Goal: Go to known website: Access a specific website the user already knows

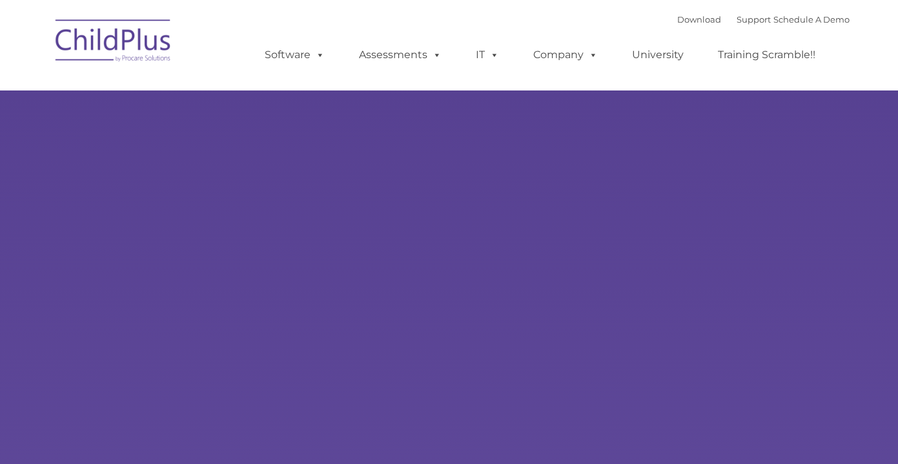
type input ""
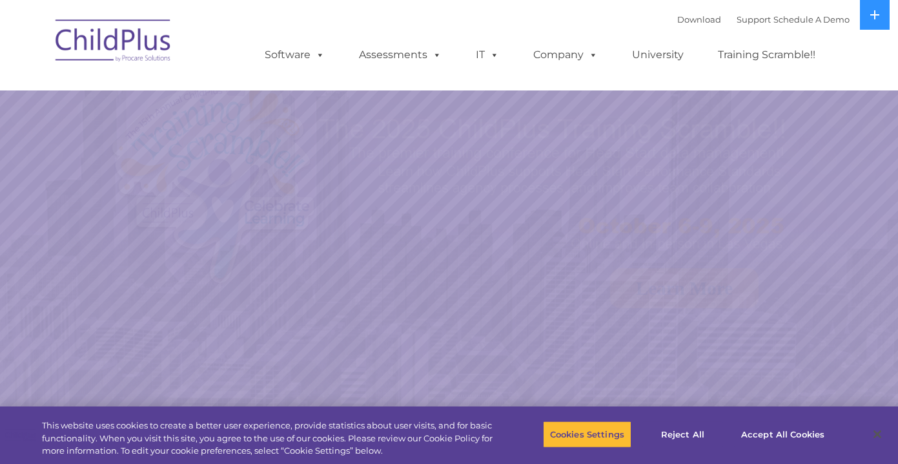
select select "MEDIUM"
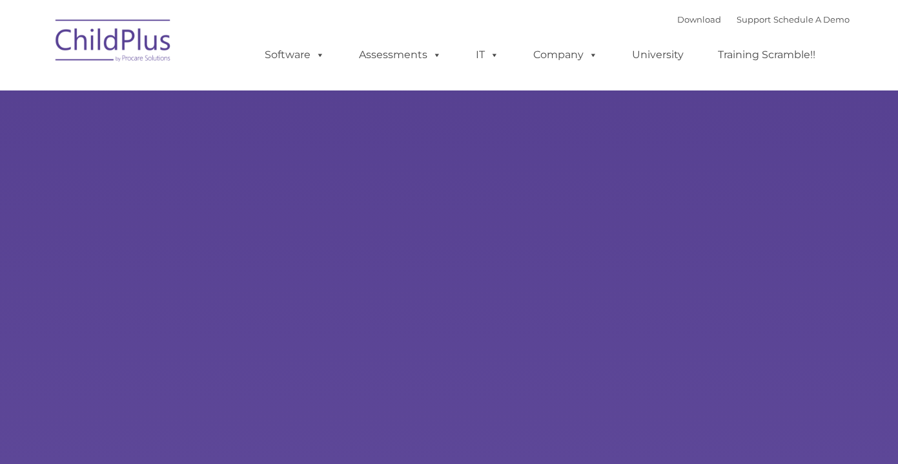
type input ""
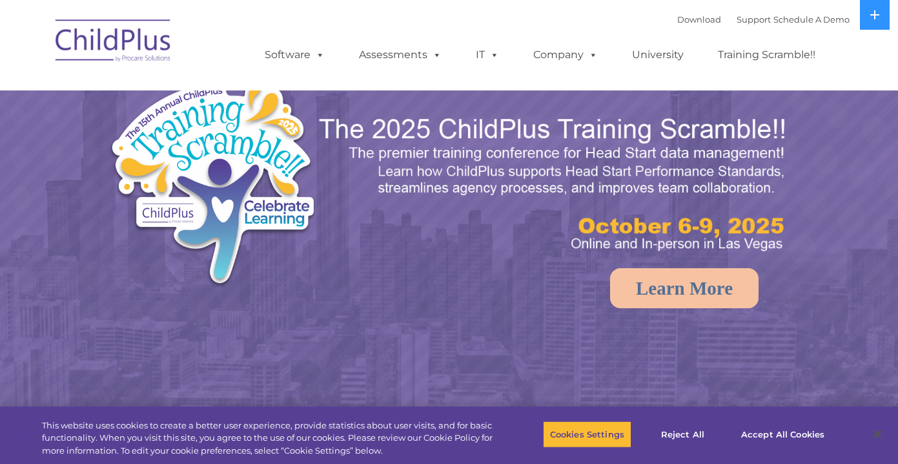
select select "MEDIUM"
